Goal: Information Seeking & Learning: Find specific fact

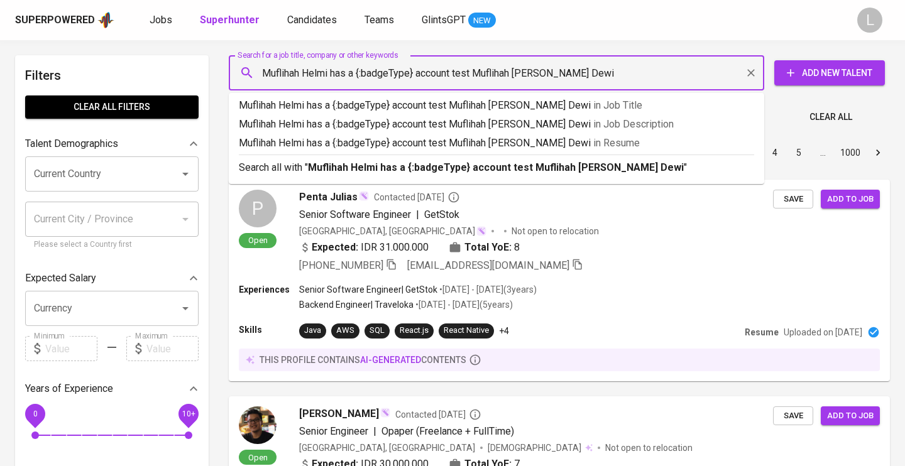
drag, startPoint x: 478, startPoint y: 72, endPoint x: 387, endPoint y: 70, distance: 91.2
click at [387, 70] on input "Muflihah Helmi has a {:badgeType} account test Muflihah [PERSON_NAME] Dewi" at bounding box center [500, 73] width 480 height 24
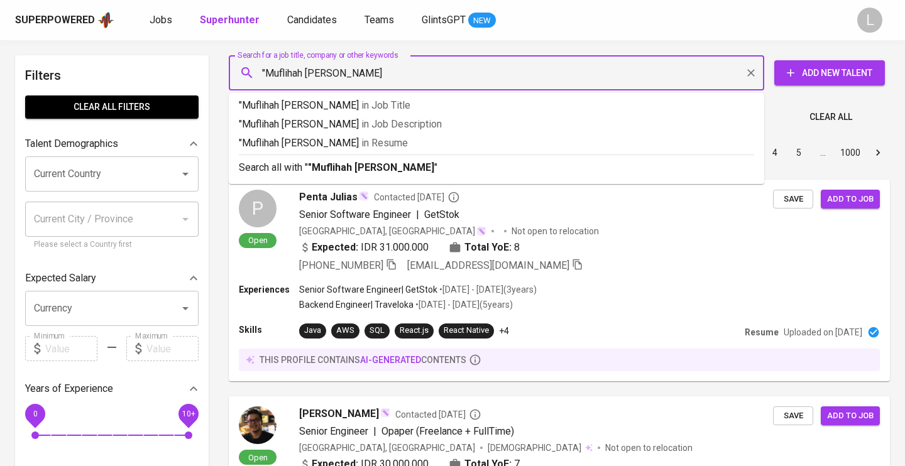
click at [470, 72] on input ""Muflihah [PERSON_NAME]" at bounding box center [500, 73] width 480 height 24
type input ""Muflihah [PERSON_NAME]""
click at [449, 140] on p ""Muflihah [PERSON_NAME]" in [GEOGRAPHIC_DATA]" at bounding box center [496, 143] width 515 height 15
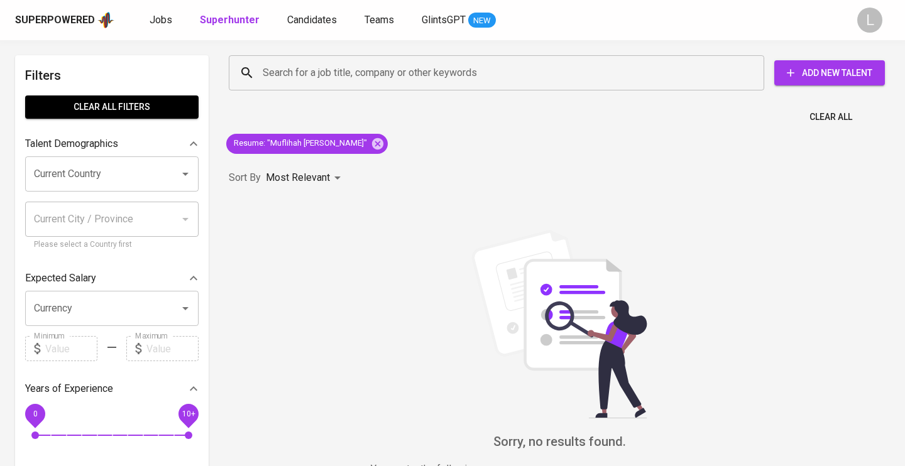
click at [449, 140] on div "Search for a job title, company or other keywords Search for a job title, compa…" at bounding box center [559, 294] width 676 height 492
click at [383, 141] on icon at bounding box center [377, 143] width 11 height 11
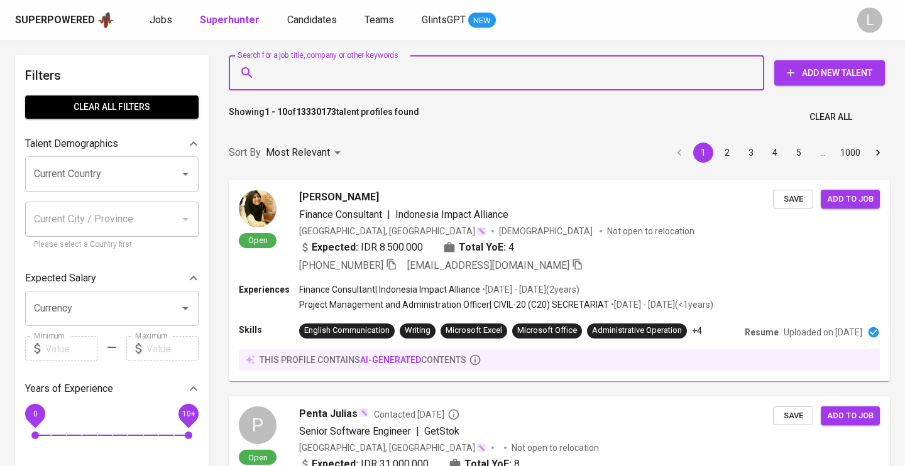
click at [317, 70] on input "Search for a job title, company or other keywords" at bounding box center [500, 73] width 480 height 24
click at [319, 70] on input "Search for a job title, company or other keywords" at bounding box center [500, 73] width 480 height 24
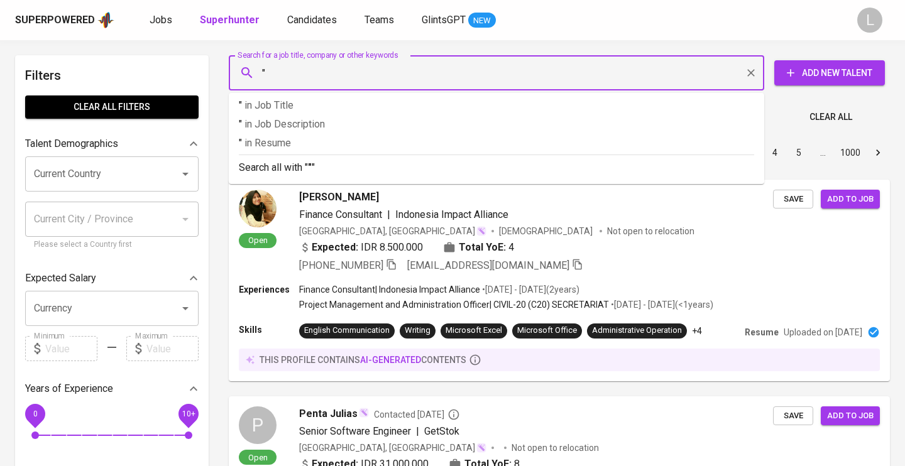
paste input "Muflihah Helmi has a {:badgeType} account test Muflihah [PERSON_NAME] Dewi"
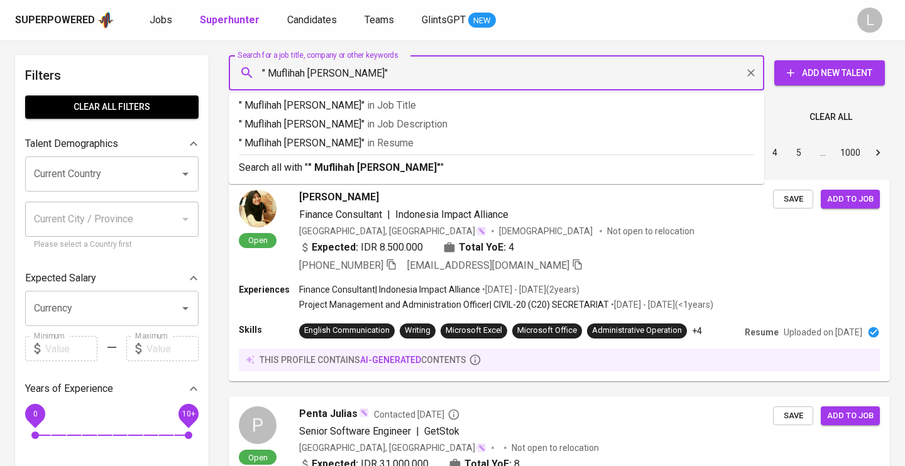
click at [270, 73] on input "" Muflihah [PERSON_NAME]"" at bounding box center [500, 73] width 480 height 24
type input ""Muflihah [PERSON_NAME]""
click at [409, 165] on b ""Muflihah [PERSON_NAME]"" at bounding box center [373, 168] width 130 height 12
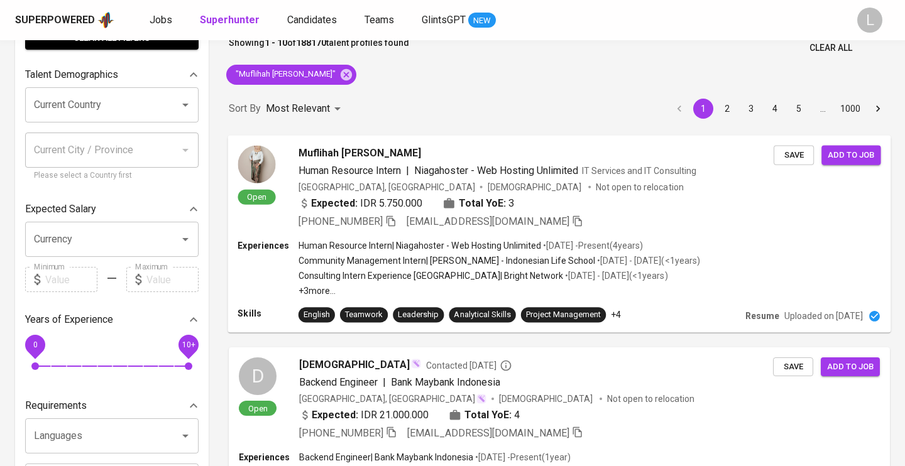
scroll to position [72, 0]
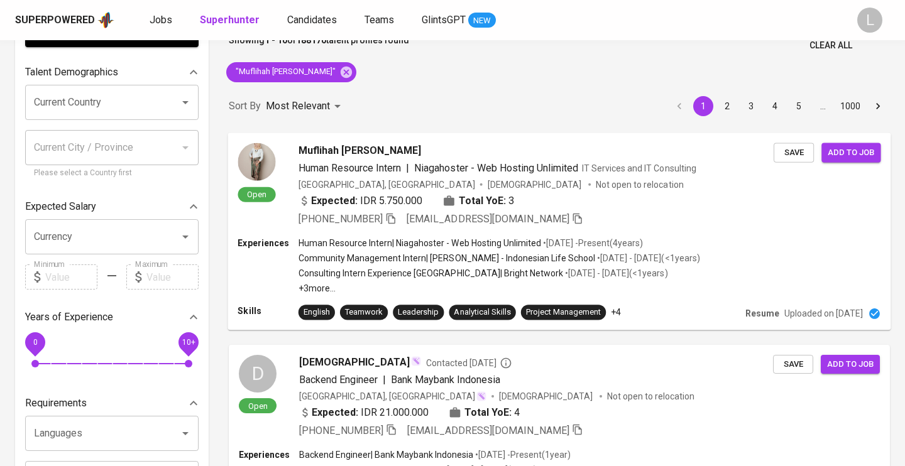
click at [256, 160] on img at bounding box center [257, 162] width 38 height 38
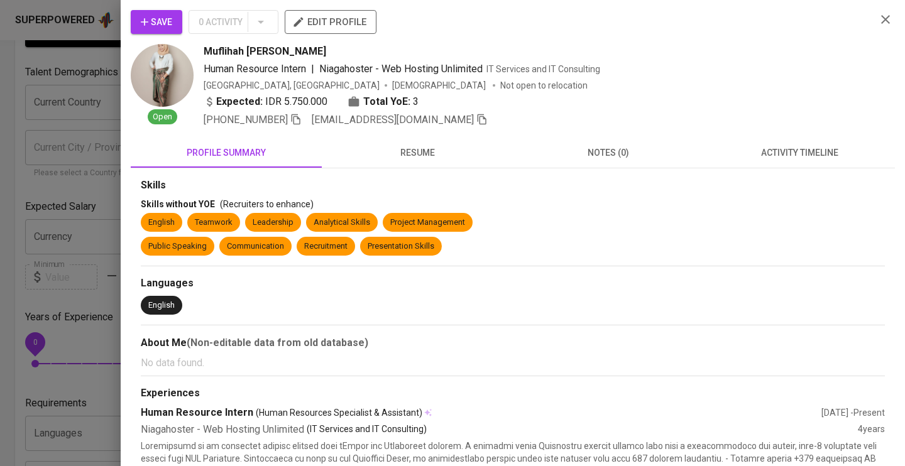
click at [166, 73] on img at bounding box center [162, 75] width 63 height 63
click at [156, 68] on img at bounding box center [162, 75] width 63 height 63
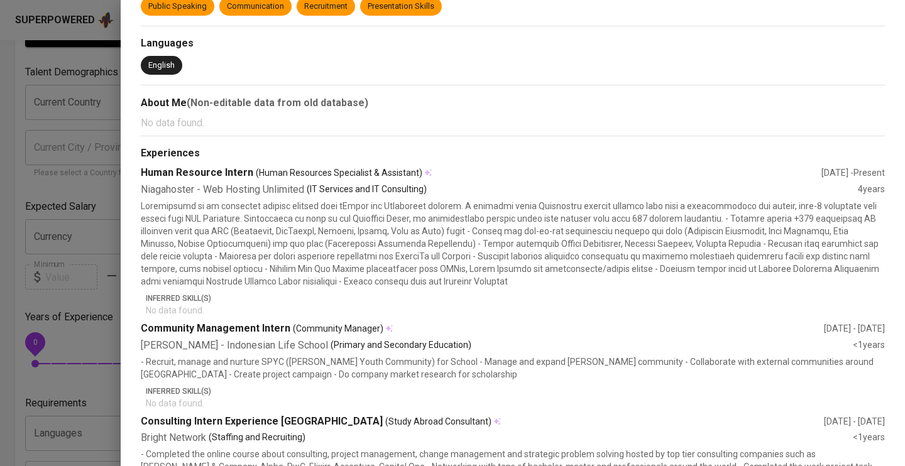
scroll to position [0, 0]
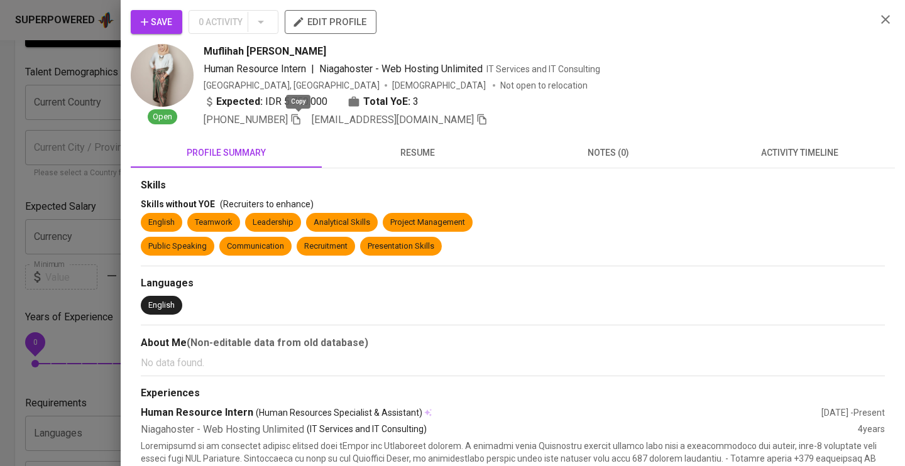
click at [300, 122] on icon "button" at bounding box center [295, 119] width 11 height 11
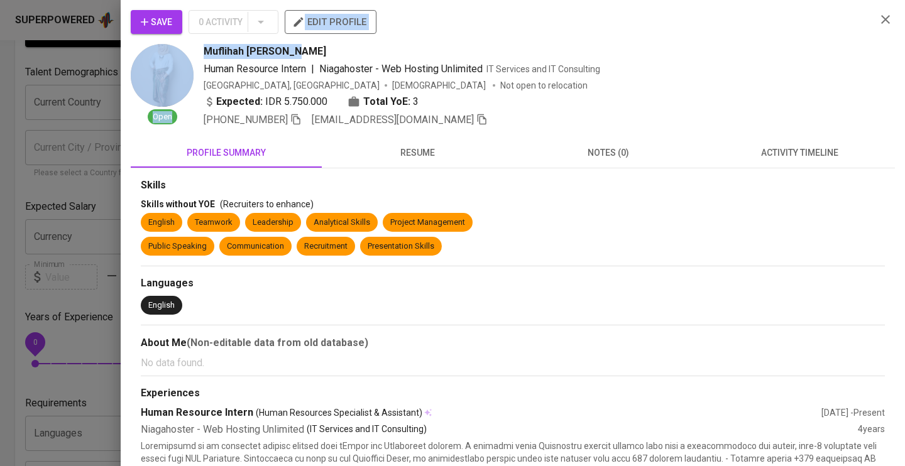
drag, startPoint x: 204, startPoint y: 38, endPoint x: 290, endPoint y: 41, distance: 86.8
click at [290, 45] on div "Save 0 Activity edit profile Open [PERSON_NAME] Human Resource Intern | Niagaho…" at bounding box center [498, 69] width 735 height 118
click at [474, 38] on div "Save 0 Activity edit profile" at bounding box center [498, 27] width 735 height 34
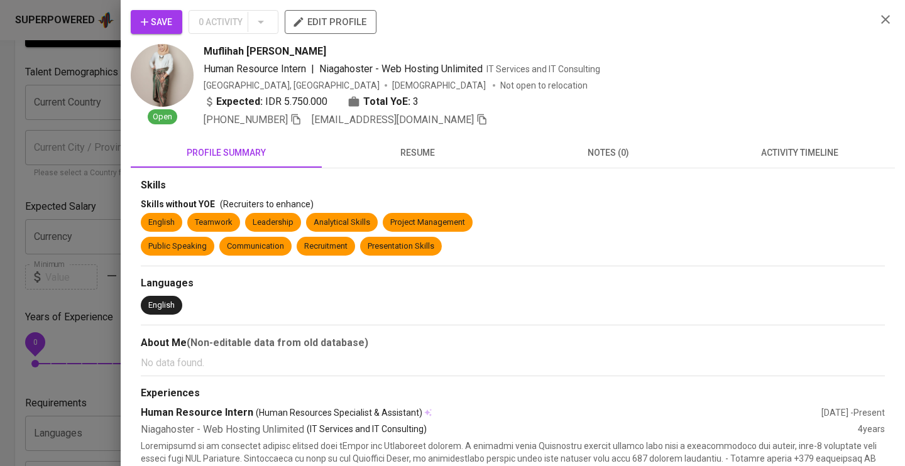
drag, startPoint x: 343, startPoint y: 53, endPoint x: 202, endPoint y: 54, distance: 140.2
click at [202, 54] on div "Open Muflihah [PERSON_NAME] Human Resource Intern | Niagahoster - Web Hosting U…" at bounding box center [498, 86] width 735 height 84
copy span "Muflihah [PERSON_NAME]"
click at [888, 21] on icon "button" at bounding box center [885, 19] width 15 height 15
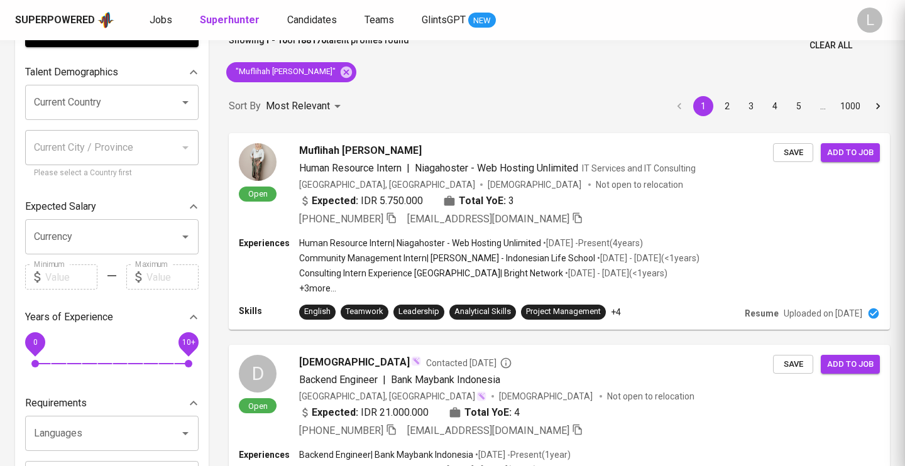
click at [884, 16] on div "profile summary resume notes () activity timeline Just a moment..." at bounding box center [452, 233] width 905 height 466
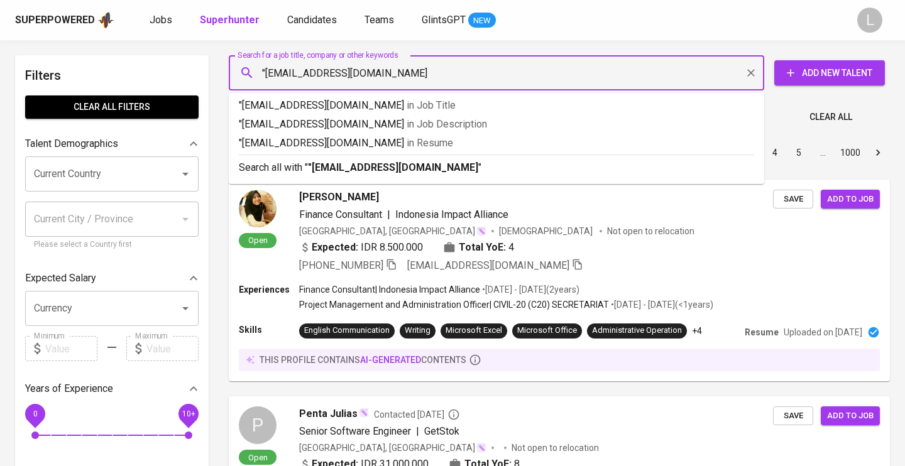
type input ""gita_novianii@yahoo.com""
click at [441, 142] on p ""gita_novianii@yahoo.com" in Resume" at bounding box center [496, 143] width 515 height 15
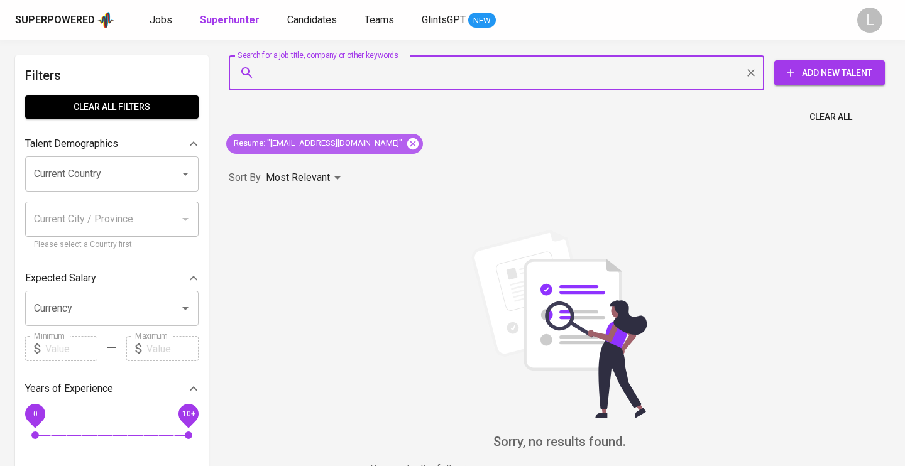
click at [407, 143] on icon at bounding box center [412, 143] width 11 height 11
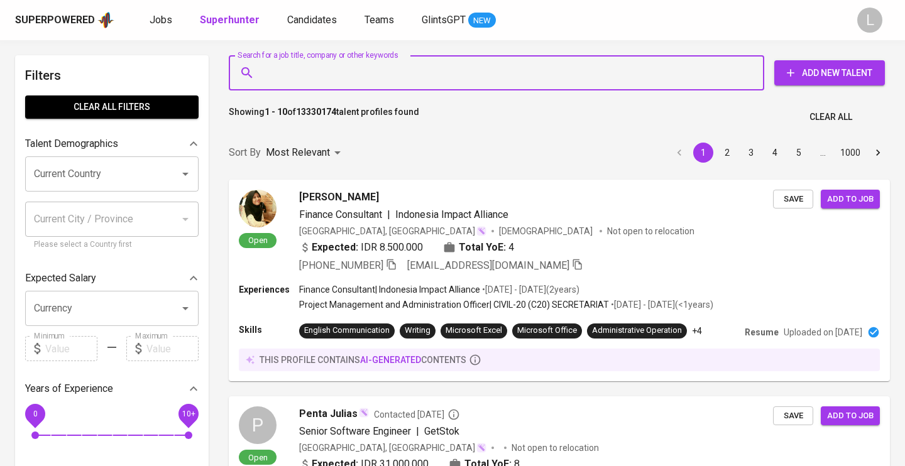
click at [290, 70] on input "Search for a job title, company or other keywords" at bounding box center [500, 73] width 480 height 24
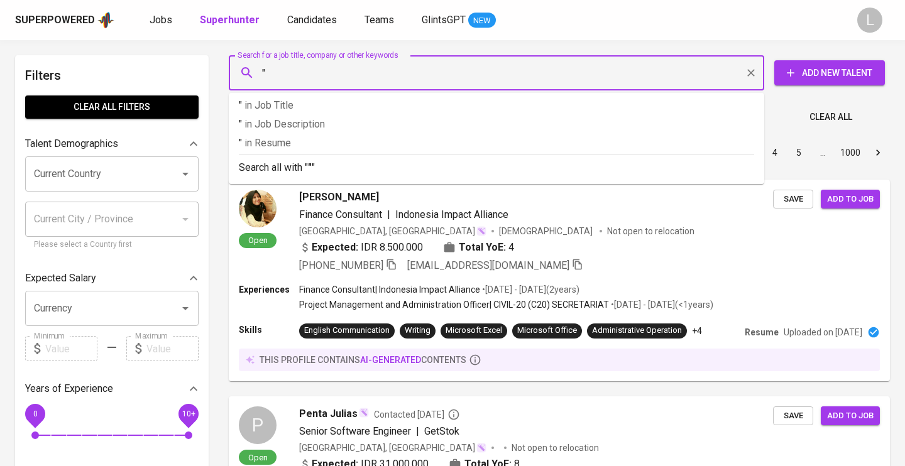
paste input "gita_novianii@yahoo.com"
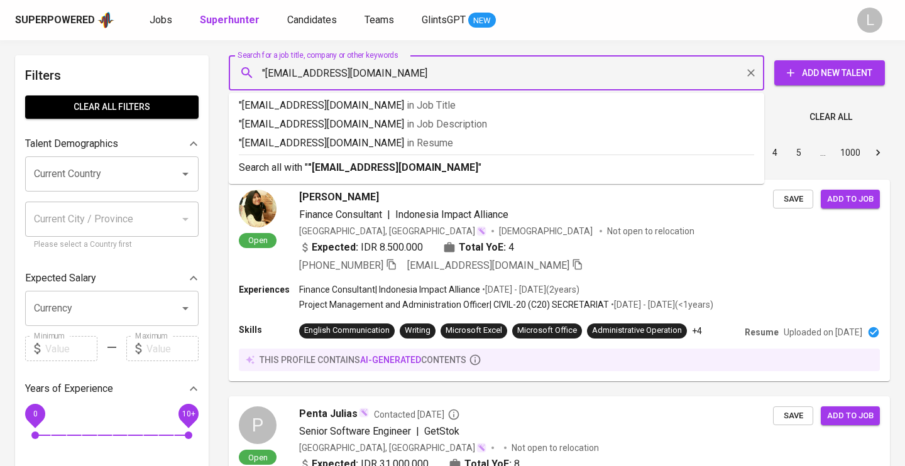
type input ""gita_novianii@yahoo.com""
click at [397, 165] on b ""gita_novianii@yahoo.com"" at bounding box center [395, 168] width 174 height 12
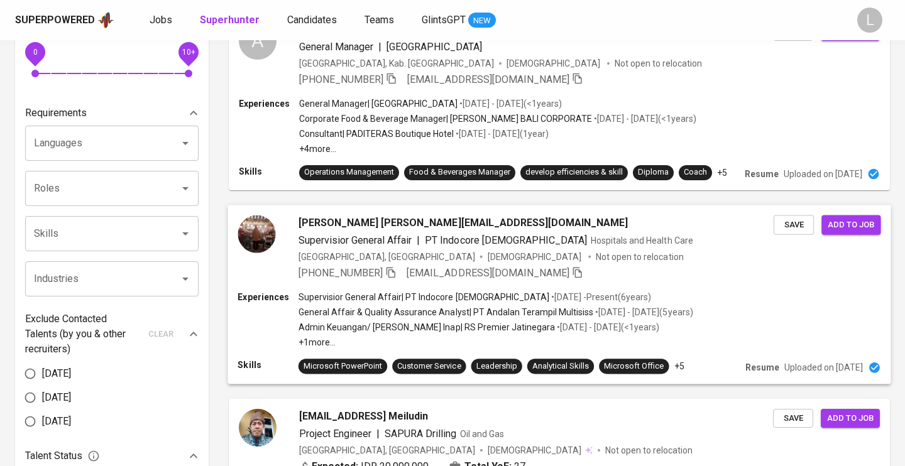
scroll to position [362, 0]
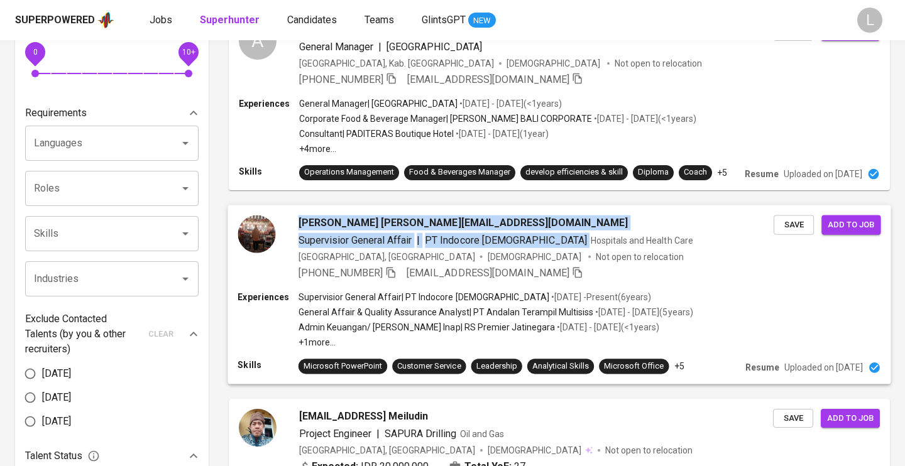
drag, startPoint x: 297, startPoint y: 214, endPoint x: 520, endPoint y: 257, distance: 226.7
click at [520, 259] on div "Syara Syahada@yahoo.com Supervisior General Affair | PT Indocore Perkasa Hospit…" at bounding box center [559, 295] width 676 height 194
copy div "Syara Syahada@yahoo.com Supervisior General Affair | PT Indocore Perkasa"
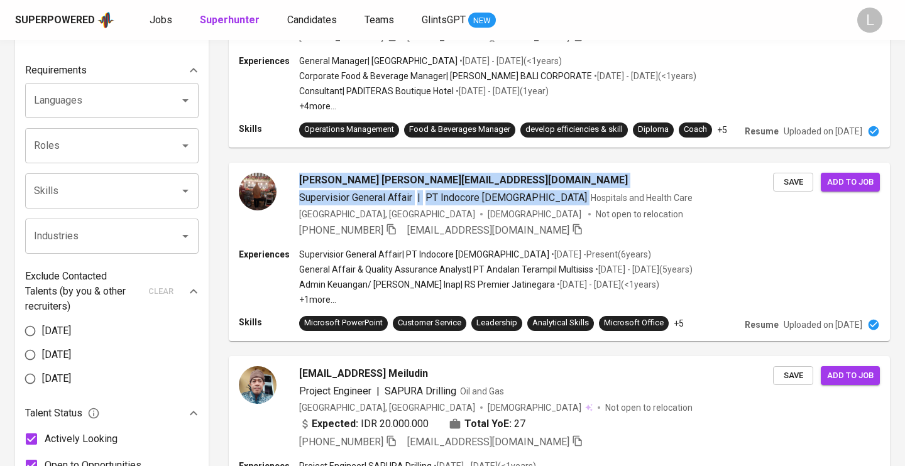
scroll to position [472, 0]
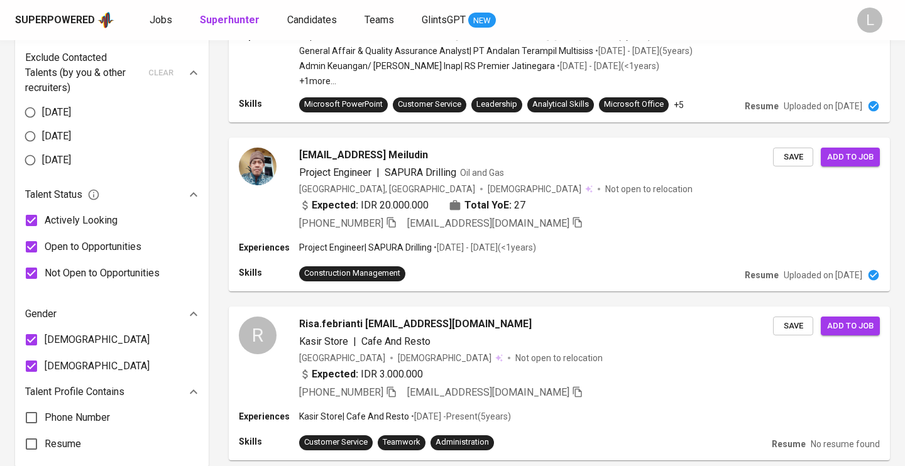
scroll to position [1519, 0]
